Goal: Transaction & Acquisition: Book appointment/travel/reservation

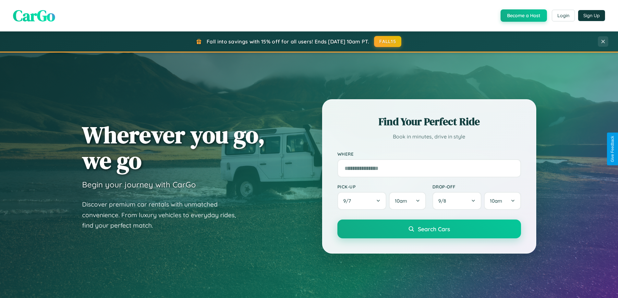
scroll to position [1249, 0]
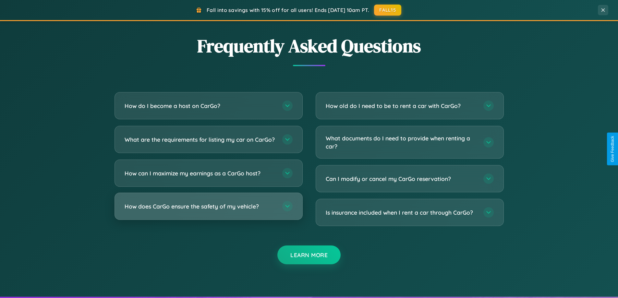
click at [208, 211] on h3 "How does CarGo ensure the safety of my vehicle?" at bounding box center [200, 207] width 151 height 8
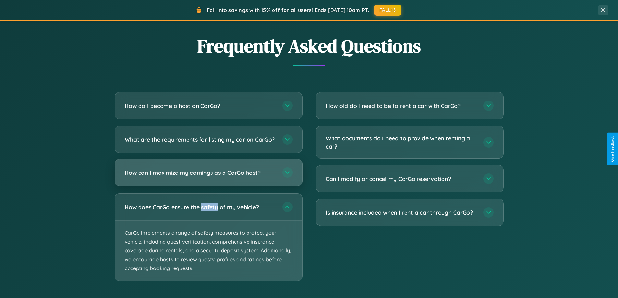
click at [208, 177] on h3 "How can I maximize my earnings as a CarGo host?" at bounding box center [200, 173] width 151 height 8
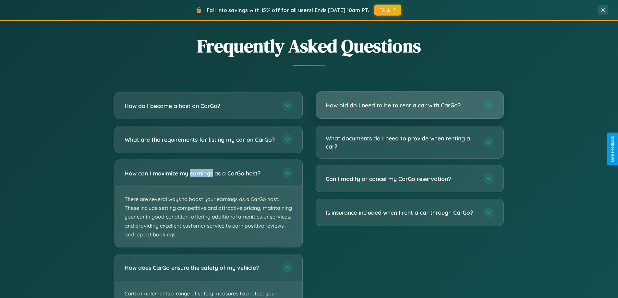
click at [410, 105] on h3 "How old do I need to be to rent a car with CarGo?" at bounding box center [401, 105] width 151 height 8
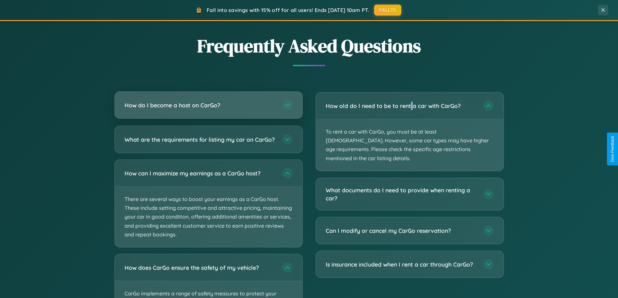
click at [208, 105] on h3 "How do I become a host on CarGo?" at bounding box center [200, 105] width 151 height 8
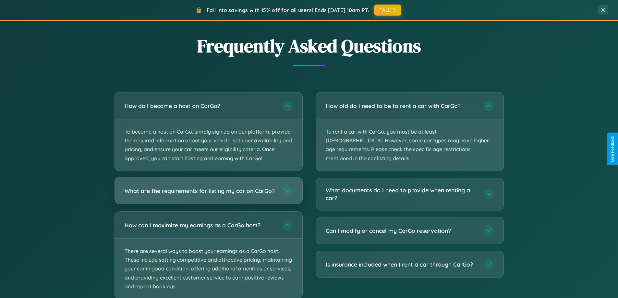
click at [208, 194] on h3 "What are the requirements for listing my car on CarGo?" at bounding box center [200, 191] width 151 height 8
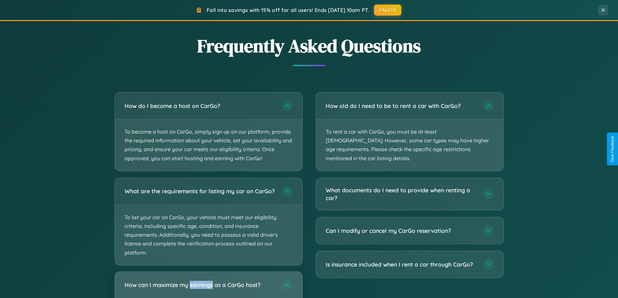
click at [208, 288] on h3 "How can I maximize my earnings as a CarGo host?" at bounding box center [200, 285] width 151 height 8
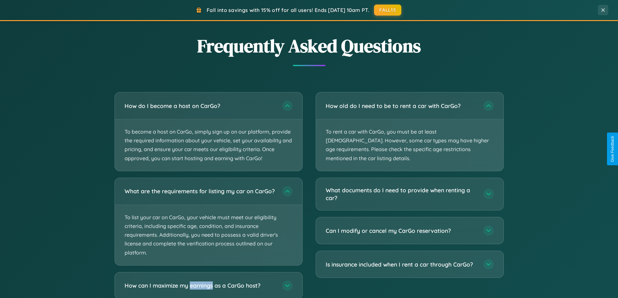
scroll to position [1350, 0]
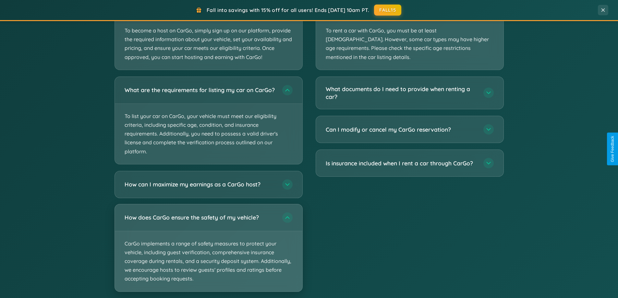
click at [208, 254] on p "CarGo implements a range of safety measures to protect your vehicle, including …" at bounding box center [209, 261] width 188 height 60
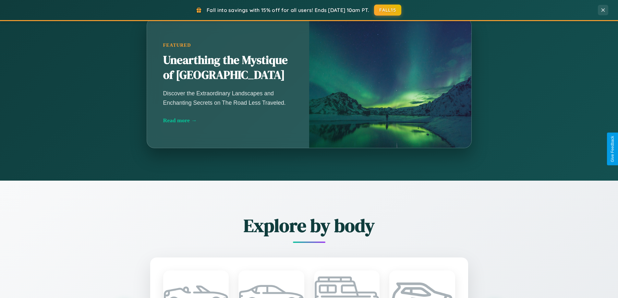
scroll to position [447, 0]
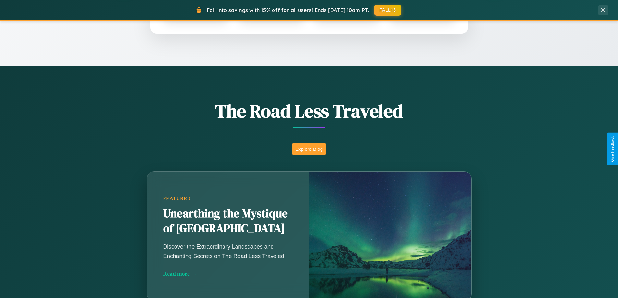
click at [309, 149] on button "Explore Blog" at bounding box center [309, 149] width 34 height 12
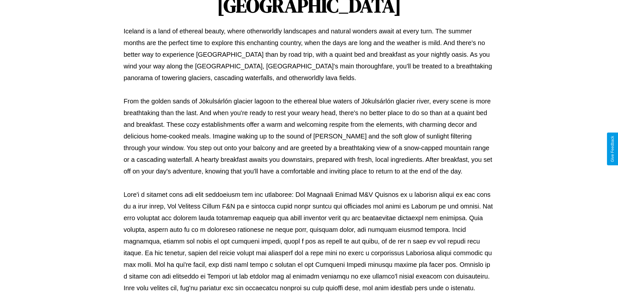
scroll to position [210, 0]
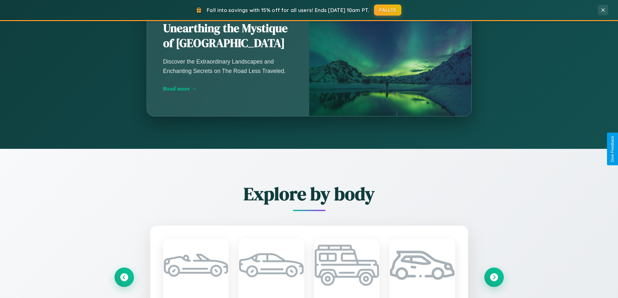
scroll to position [447, 0]
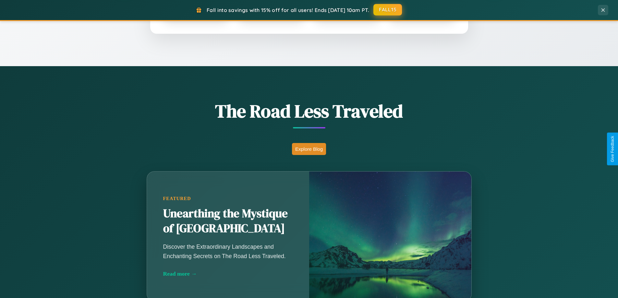
click at [388, 10] on button "FALL15" at bounding box center [388, 10] width 29 height 12
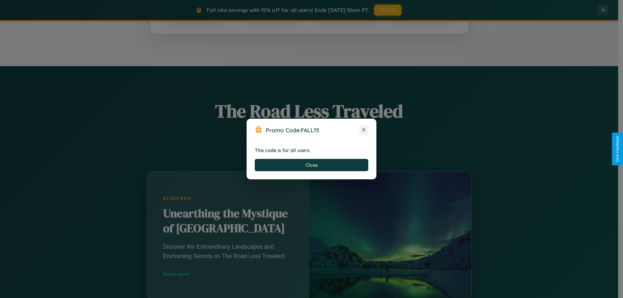
click at [364, 130] on icon at bounding box center [364, 130] width 6 height 6
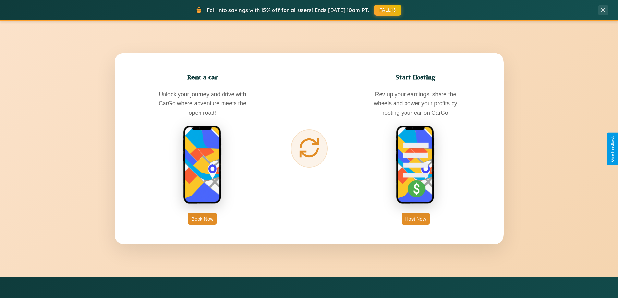
scroll to position [1043, 0]
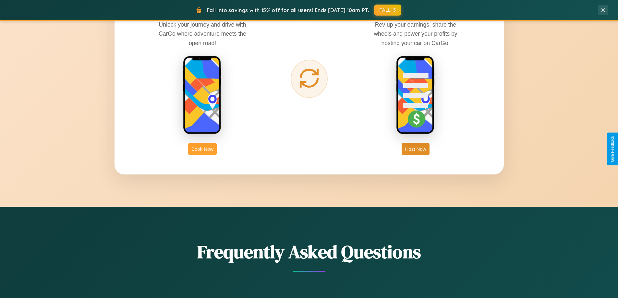
click at [203, 149] on button "Book Now" at bounding box center [202, 149] width 29 height 12
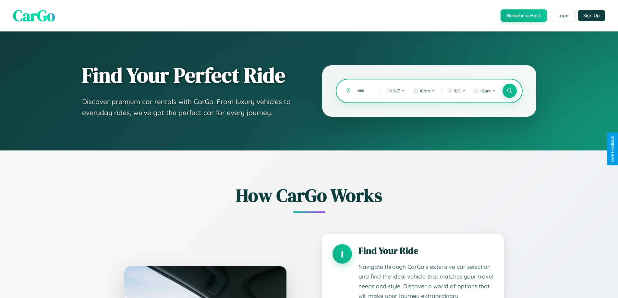
click at [364, 91] on input "text" at bounding box center [364, 90] width 20 height 11
type input "*****"
click at [510, 91] on icon at bounding box center [510, 91] width 6 height 6
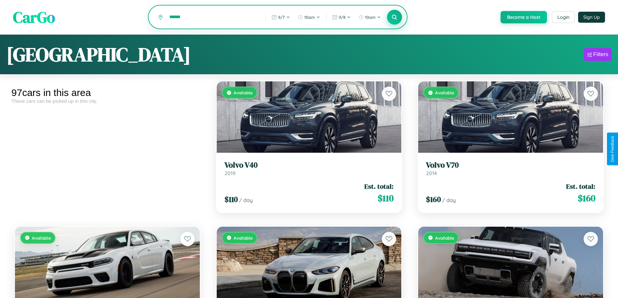
type input "******"
click at [394, 18] on icon at bounding box center [395, 17] width 6 height 6
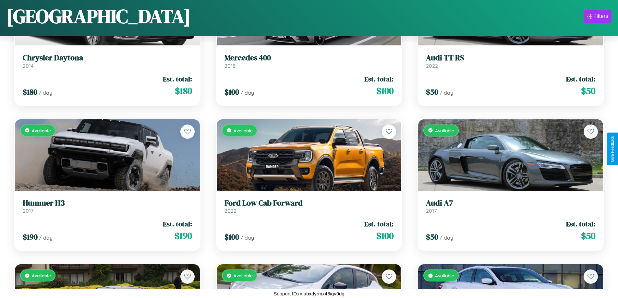
scroll to position [1836, 0]
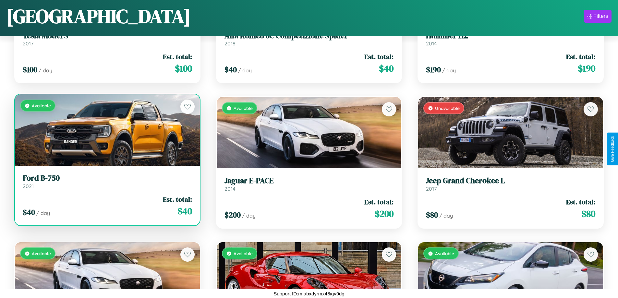
click at [106, 206] on div "$ 40 / day Est. total: $ 40" at bounding box center [107, 206] width 169 height 23
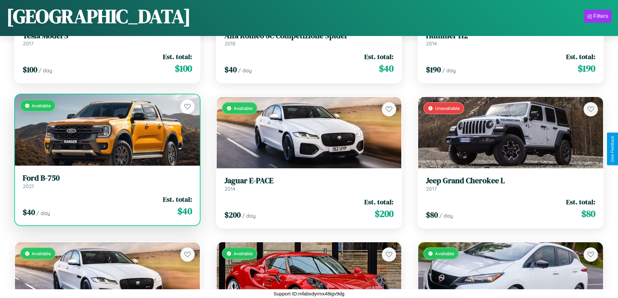
click at [106, 206] on div "$ 40 / day Est. total: $ 40" at bounding box center [107, 206] width 169 height 23
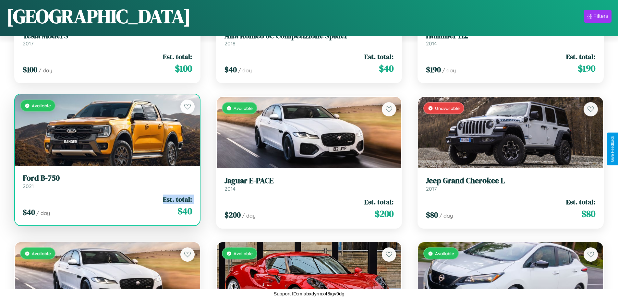
click at [106, 206] on div "$ 40 / day Est. total: $ 40" at bounding box center [107, 206] width 169 height 23
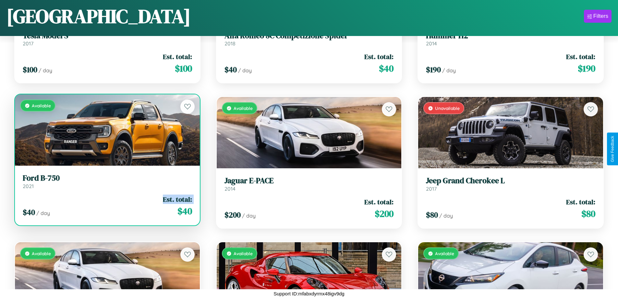
click at [106, 206] on div "$ 40 / day Est. total: $ 40" at bounding box center [107, 206] width 169 height 23
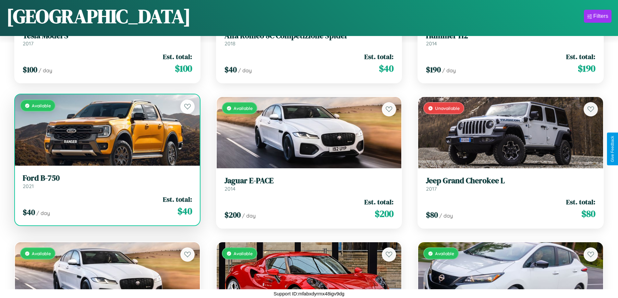
click at [106, 206] on div "$ 40 / day Est. total: $ 40" at bounding box center [107, 206] width 169 height 23
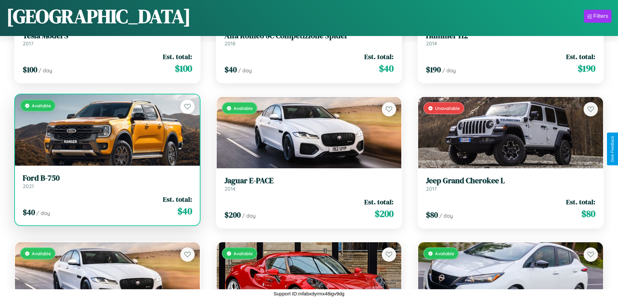
click at [106, 181] on h3 "Ford B-750" at bounding box center [107, 178] width 169 height 9
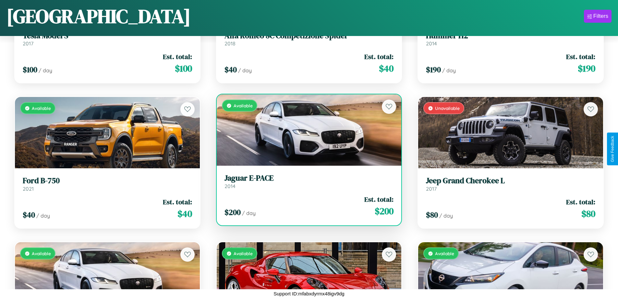
scroll to position [4597, 0]
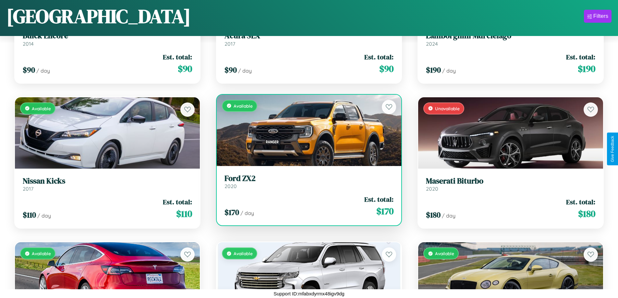
click at [306, 181] on h3 "Ford ZX2" at bounding box center [309, 178] width 169 height 9
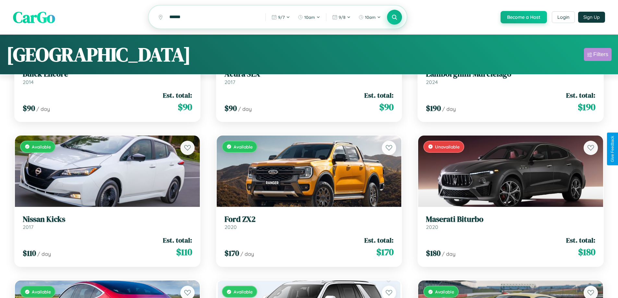
click at [598, 56] on div "Filters" at bounding box center [601, 54] width 15 height 6
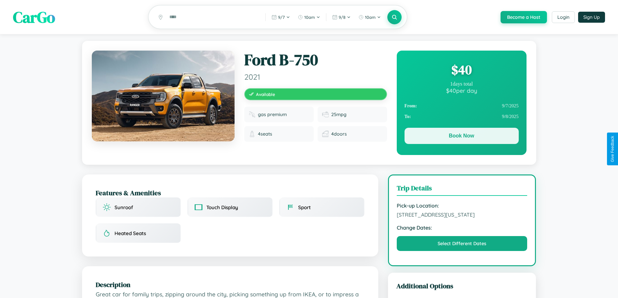
click at [462, 137] on button "Book Now" at bounding box center [462, 136] width 114 height 16
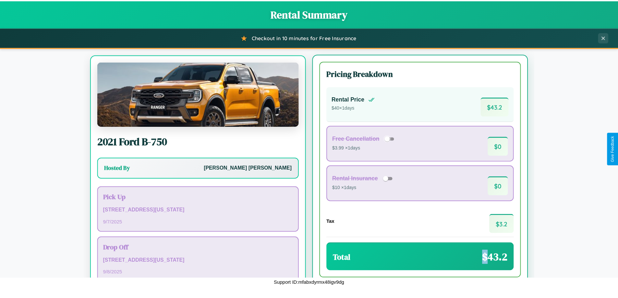
scroll to position [30, 0]
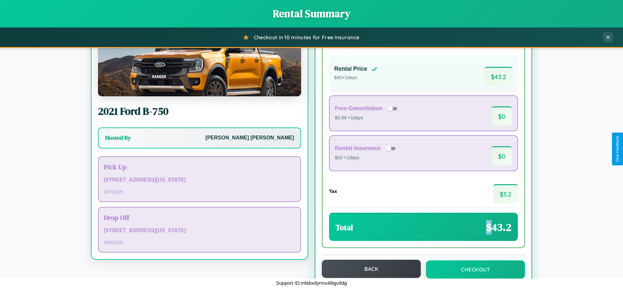
click at [368, 269] on button "Back" at bounding box center [371, 269] width 99 height 18
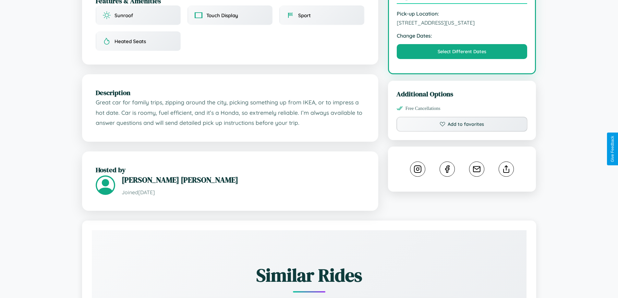
scroll to position [213, 0]
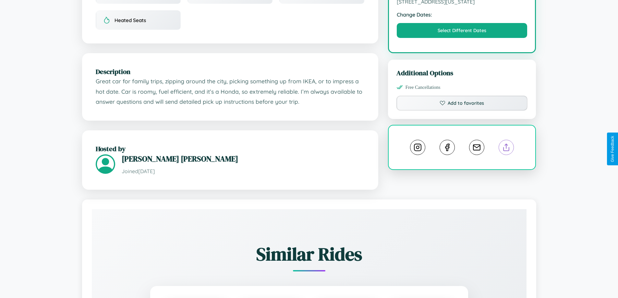
click at [507, 148] on line at bounding box center [507, 146] width 0 height 5
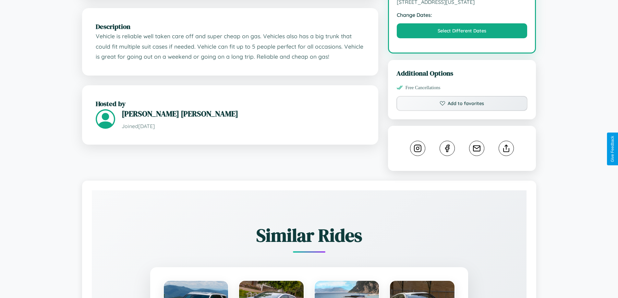
scroll to position [213, 0]
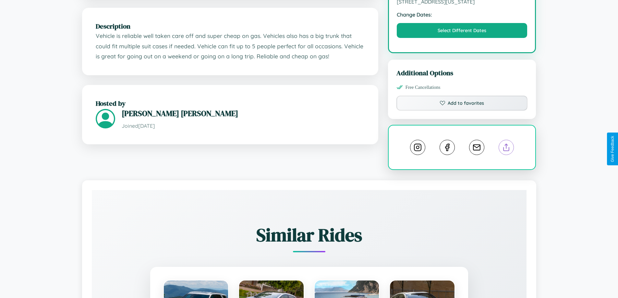
click at [507, 148] on line at bounding box center [507, 146] width 0 height 5
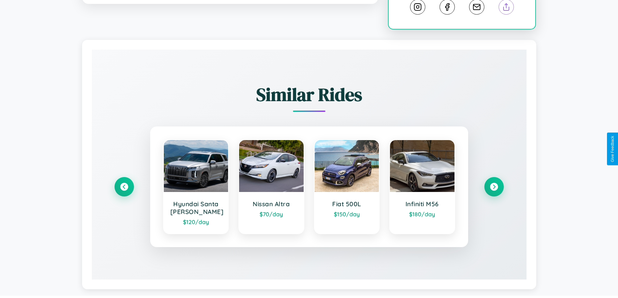
scroll to position [361, 0]
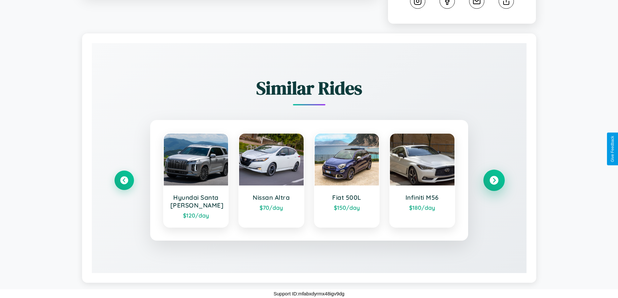
click at [494, 180] on icon at bounding box center [494, 180] width 9 height 9
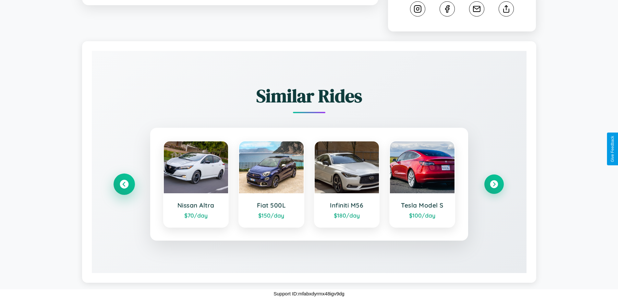
click at [124, 184] on icon at bounding box center [124, 184] width 9 height 9
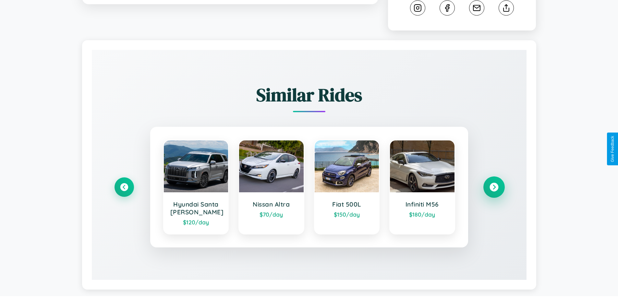
click at [494, 188] on icon at bounding box center [494, 187] width 9 height 9
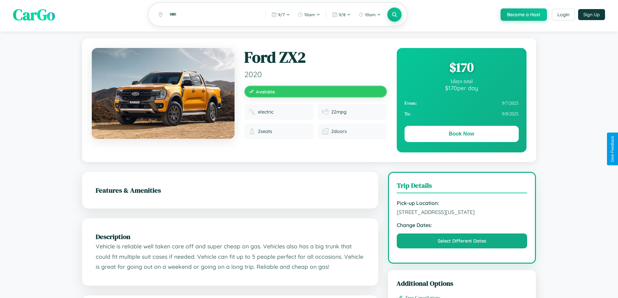
scroll to position [0, 0]
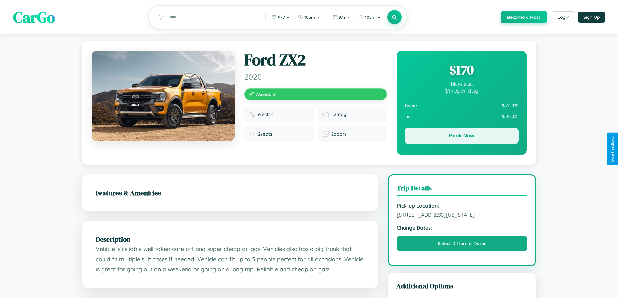
click at [462, 137] on button "Book Now" at bounding box center [462, 136] width 114 height 16
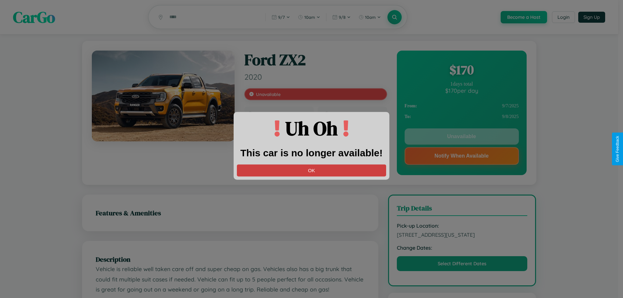
click at [312, 170] on button "OK" at bounding box center [311, 171] width 149 height 12
